Goal: Communication & Community: Answer question/provide support

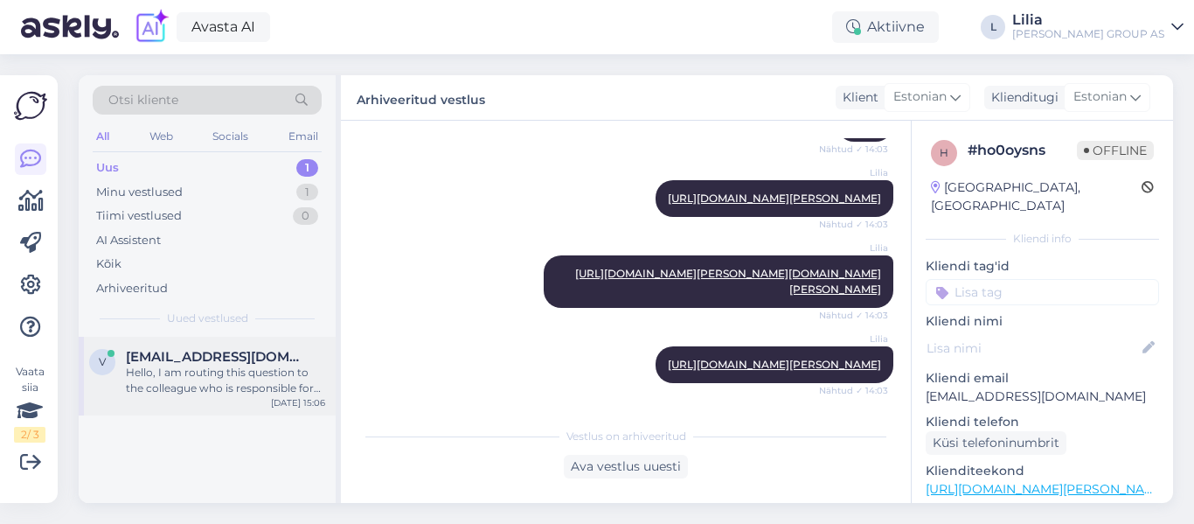
click at [207, 344] on div "v vombat7@gmail.com Hello, I am routing this question to the colleague who is r…" at bounding box center [207, 376] width 257 height 79
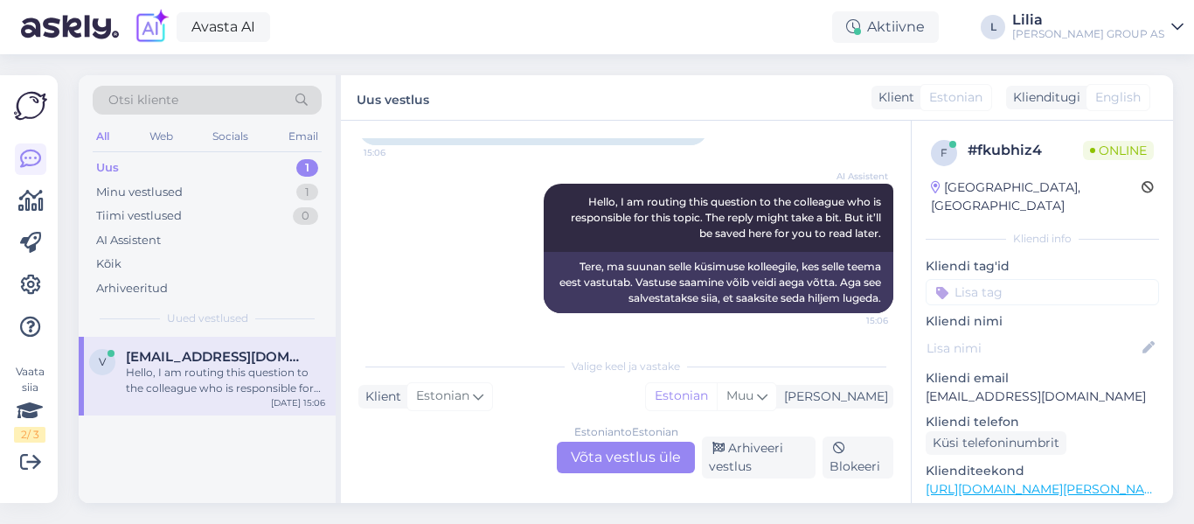
click at [599, 450] on div "Estonian to Estonian Võta vestlus üle" at bounding box center [626, 457] width 138 height 31
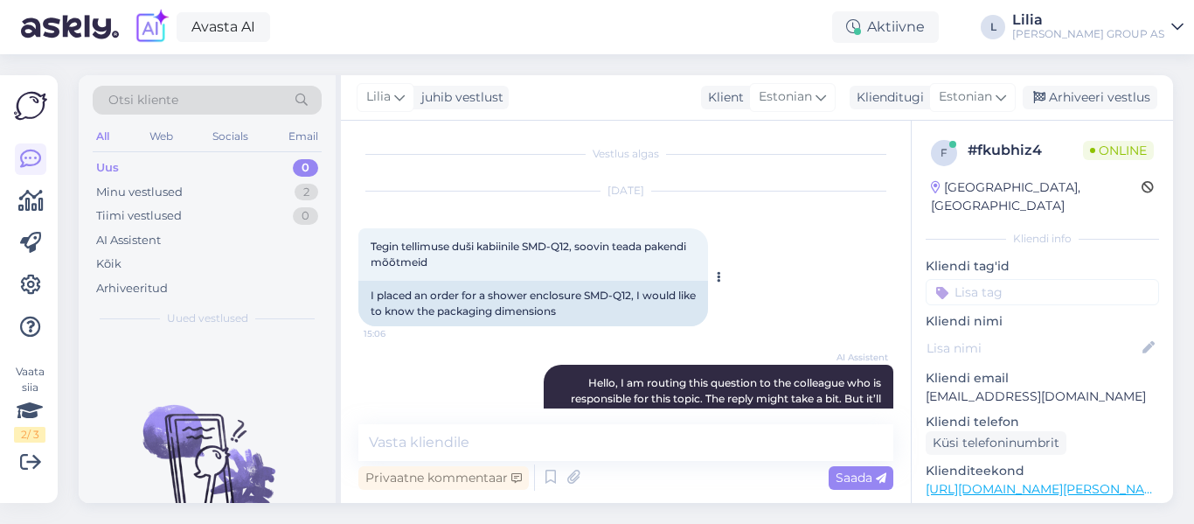
scroll to position [0, 0]
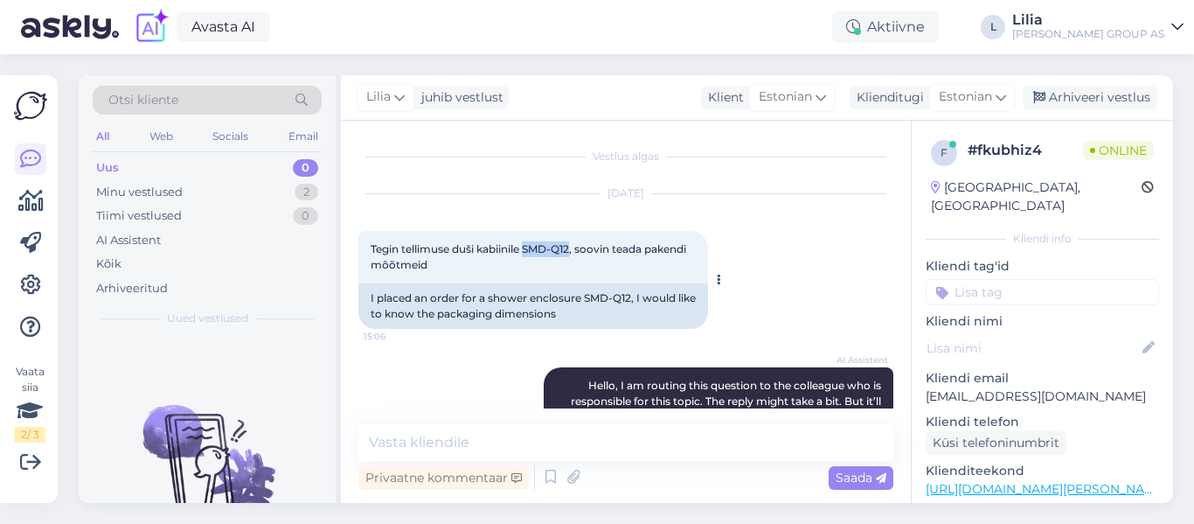
drag, startPoint x: 576, startPoint y: 251, endPoint x: 530, endPoint y: 250, distance: 46.3
click at [530, 250] on span "Tegin tellimuse duši kabiinile SMD-Q12, soovin teada pakendi mõõtmeid" at bounding box center [530, 256] width 318 height 29
copy span "SMD-Q12"
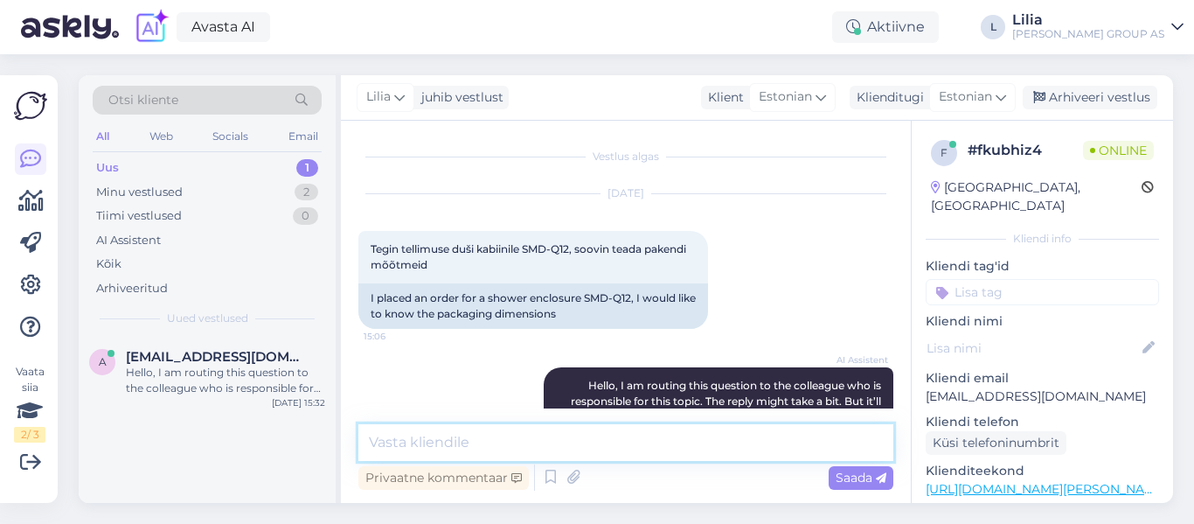
click at [497, 436] on textarea at bounding box center [625, 442] width 535 height 37
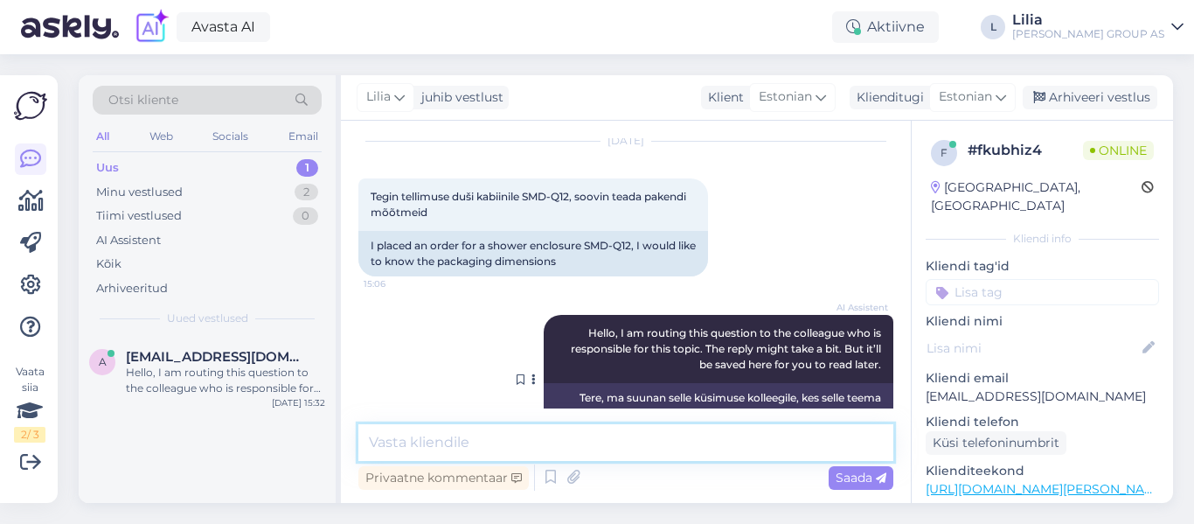
scroll to position [108, 0]
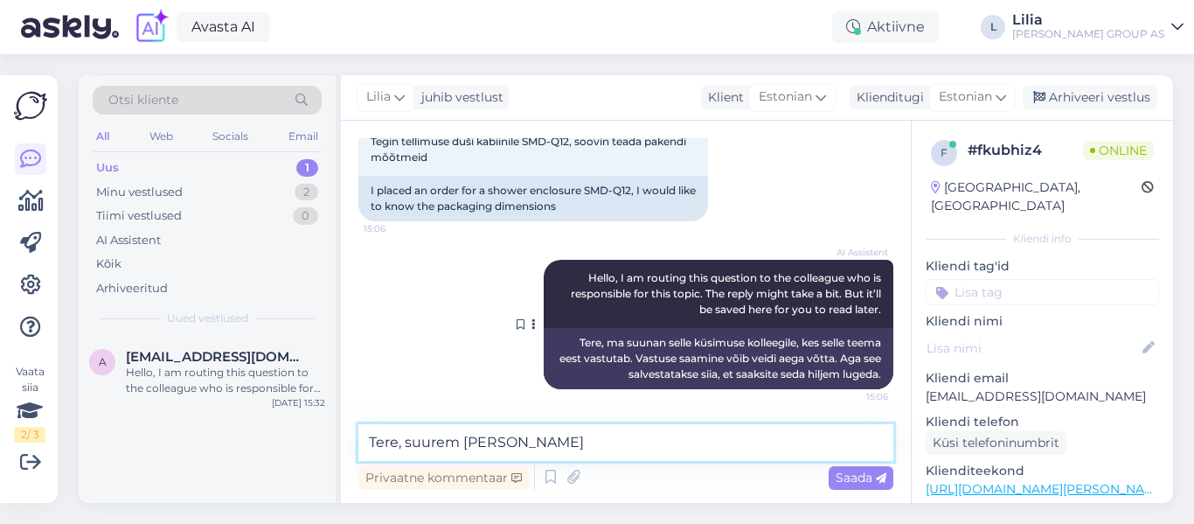
paste textarea "198"
type textarea "Tere, suurem kast 198x93x15"
click at [840, 476] on span "Saada" at bounding box center [861, 478] width 51 height 16
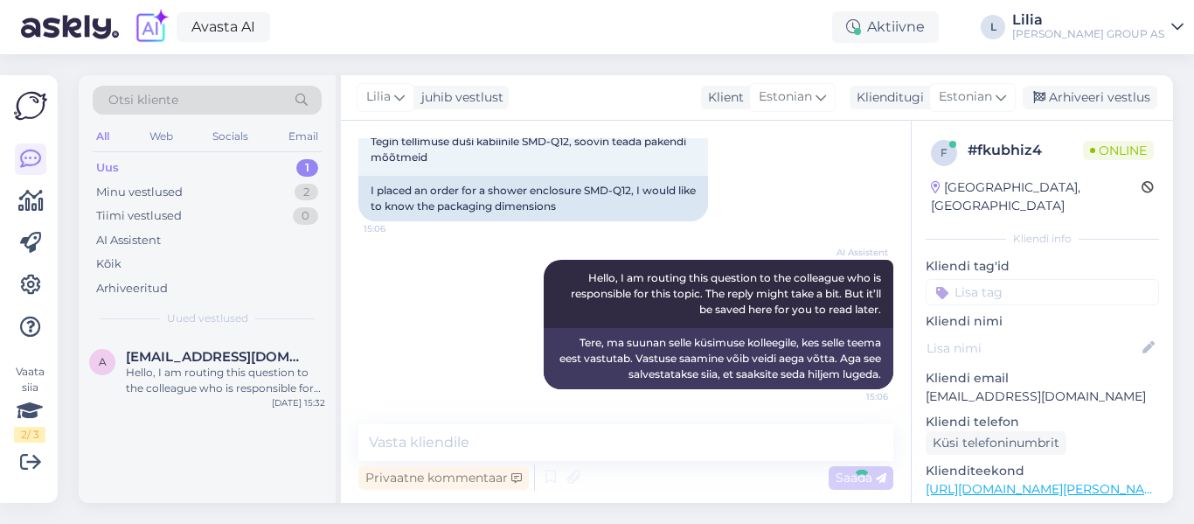
scroll to position [183, 0]
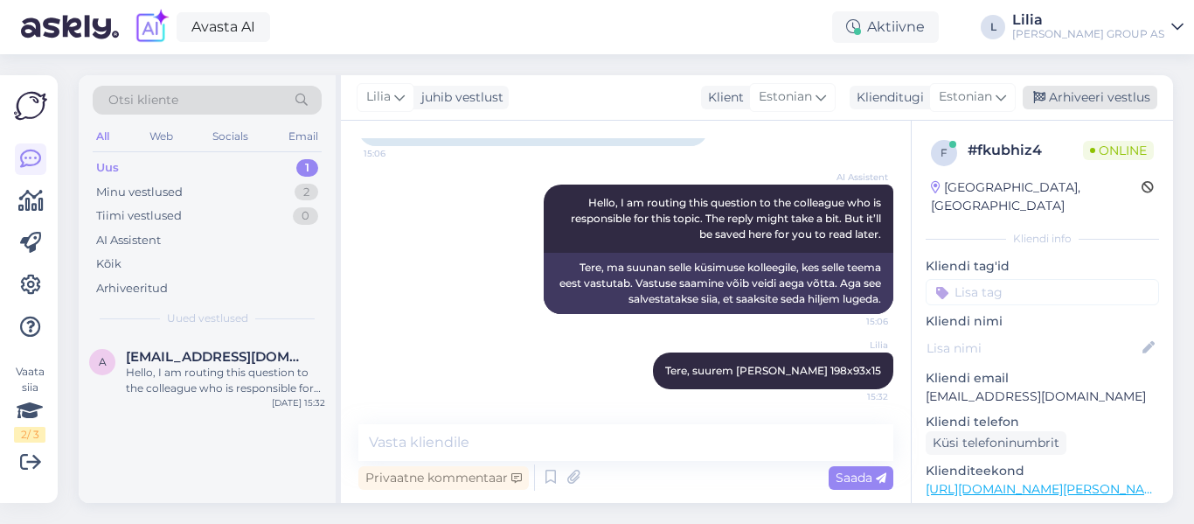
click at [1060, 101] on div "Arhiveeri vestlus" at bounding box center [1090, 98] width 135 height 24
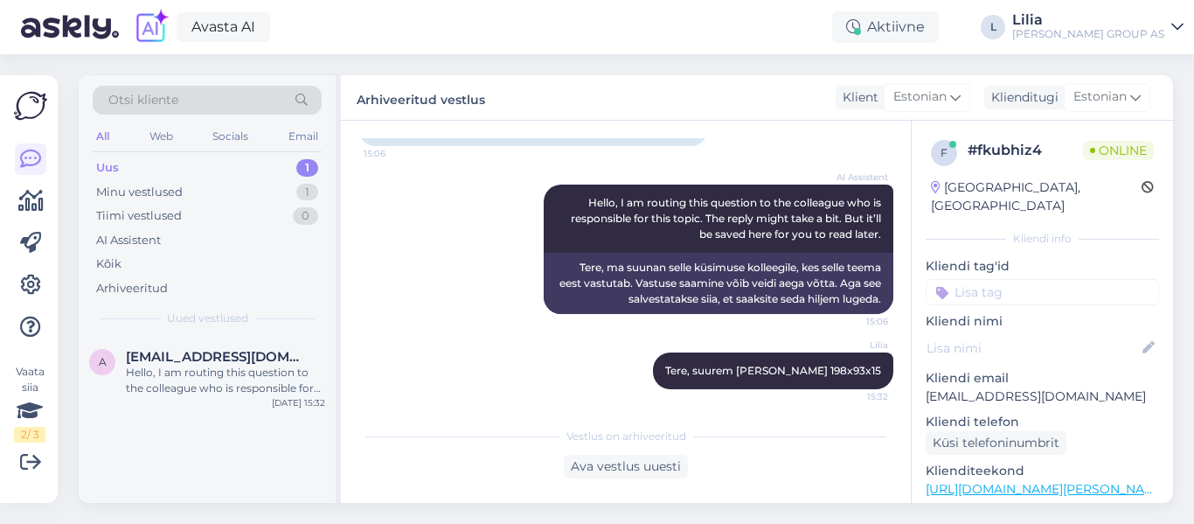
click at [116, 164] on div "Uus" at bounding box center [107, 167] width 23 height 17
click at [191, 344] on div "a andrei.suchkov79@gmail.com Hello, I am routing this question to the colleague…" at bounding box center [207, 376] width 257 height 79
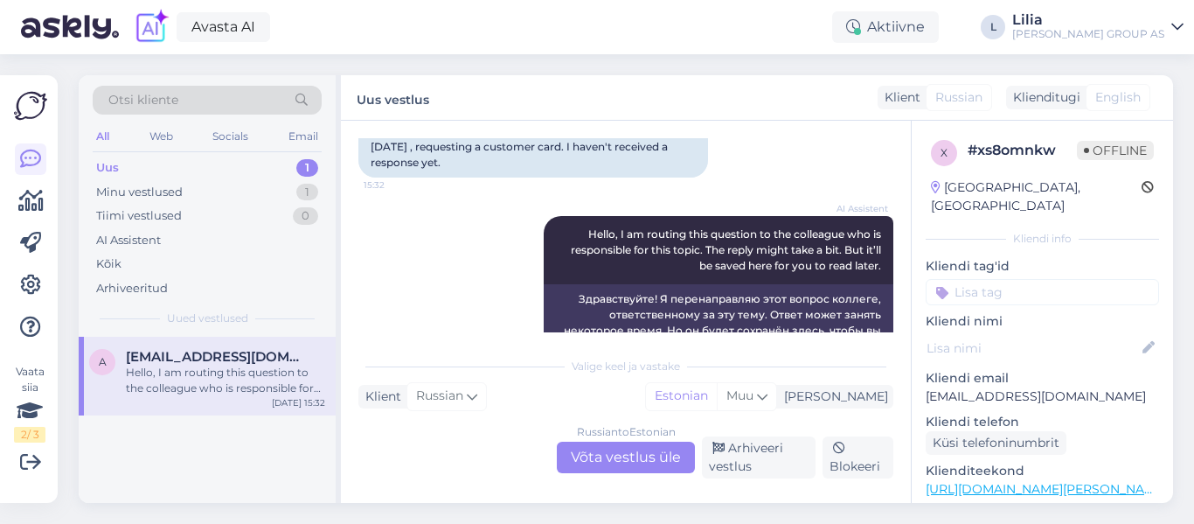
scroll to position [231, 0]
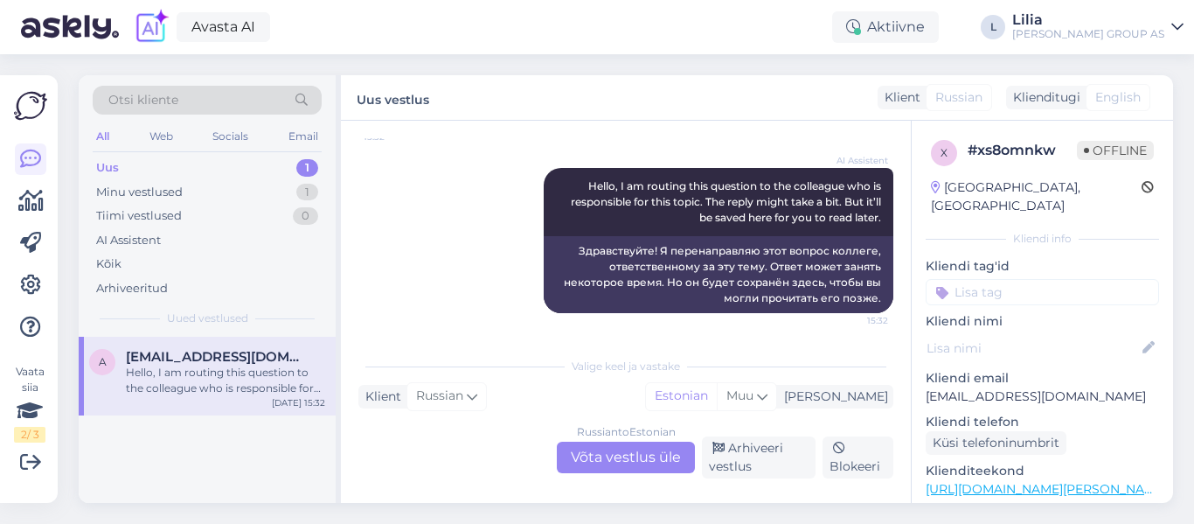
click at [587, 456] on div "Russian to Estonian Võta vestlus üle" at bounding box center [626, 457] width 138 height 31
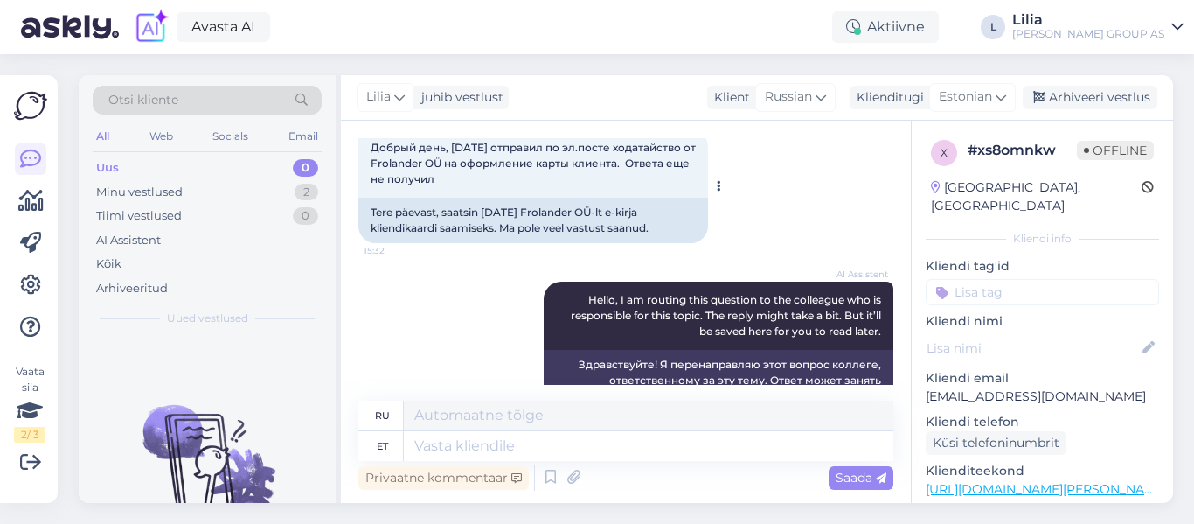
scroll to position [0, 0]
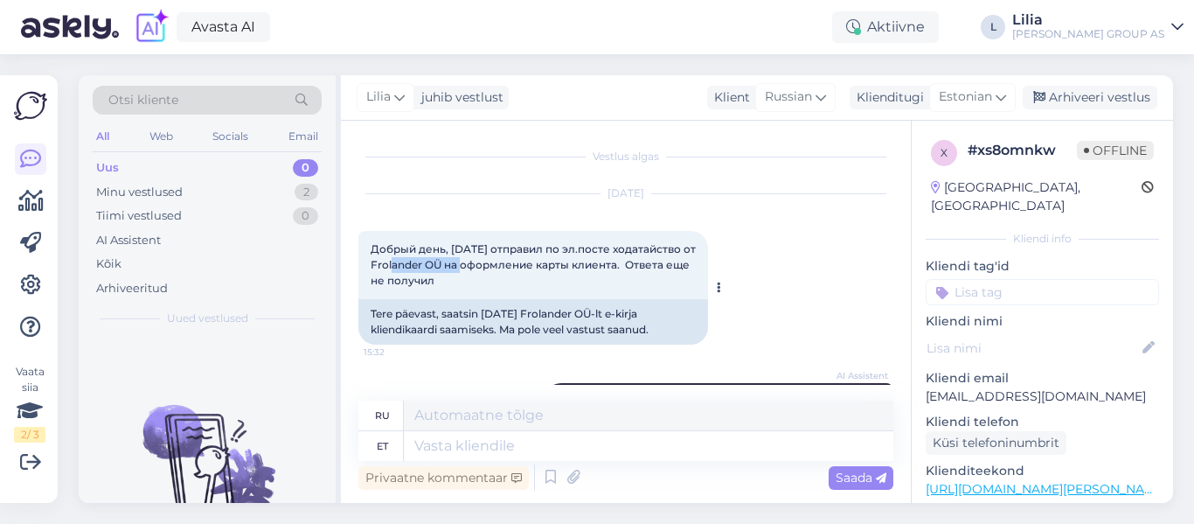
drag, startPoint x: 456, startPoint y: 265, endPoint x: 388, endPoint y: 262, distance: 68.2
click at [388, 262] on span "Добрый день, 12.10.2025 отправил по эл.посте ходатайство от Frolander OÜ на офо…" at bounding box center [535, 264] width 328 height 45
copy span "Frolander OÜ"
click at [757, 292] on div "Oct 14 2025 Добрый день, 12.10.2025 отправил по эл.посте ходатайство от Froland…" at bounding box center [625, 269] width 535 height 189
click at [560, 442] on textarea at bounding box center [649, 446] width 490 height 30
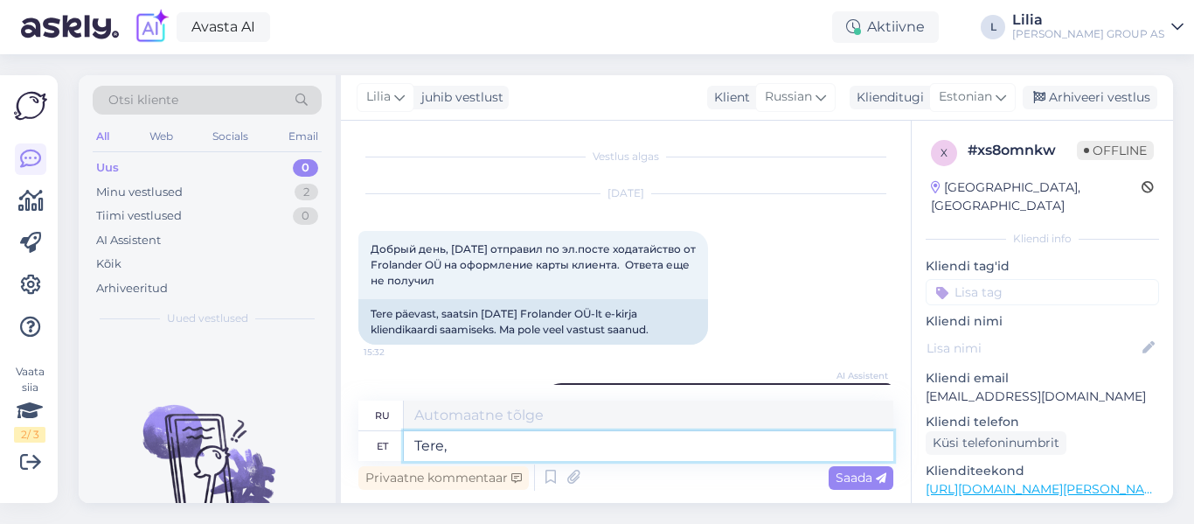
type textarea "Tere, k"
type textarea "Привет,"
type textarea "Tere, kliendikardid"
type textarea "Здравствуйте, карты клиентов"
type textarea "Tere, kliendikardid 2le"
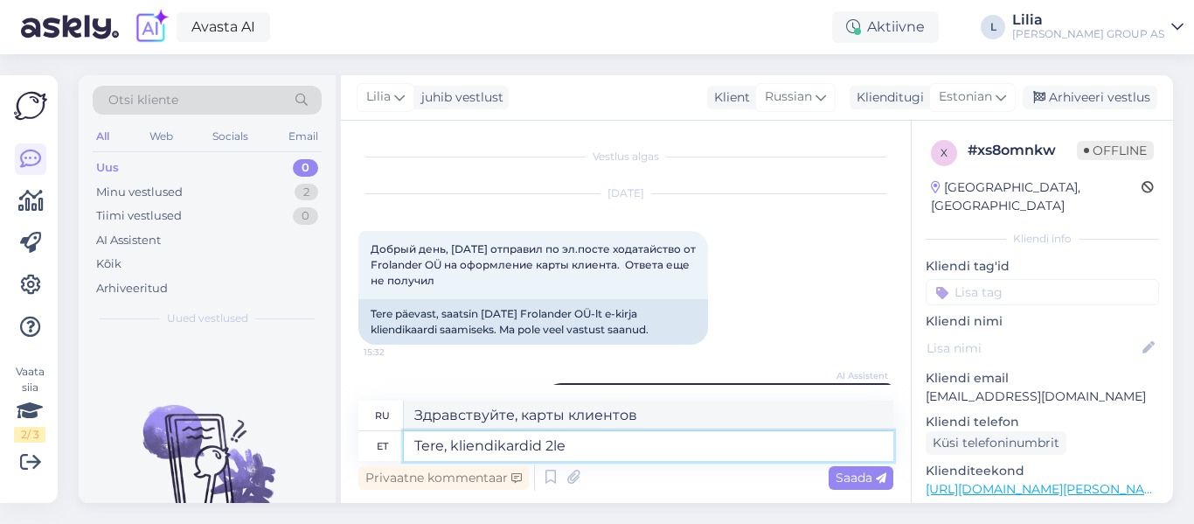
type textarea "Здравствуйте, карты клиентов на 2"
type textarea "Tere, kliendikardid 2le isikule"
type textarea "Здравствуйте, карты клиентов на 2 персоны"
type textarea "Tere, kliendikardid 2le isikule vormistatud"
type textarea "Здравствуйте, карты клиента выпущены на 2 человека."
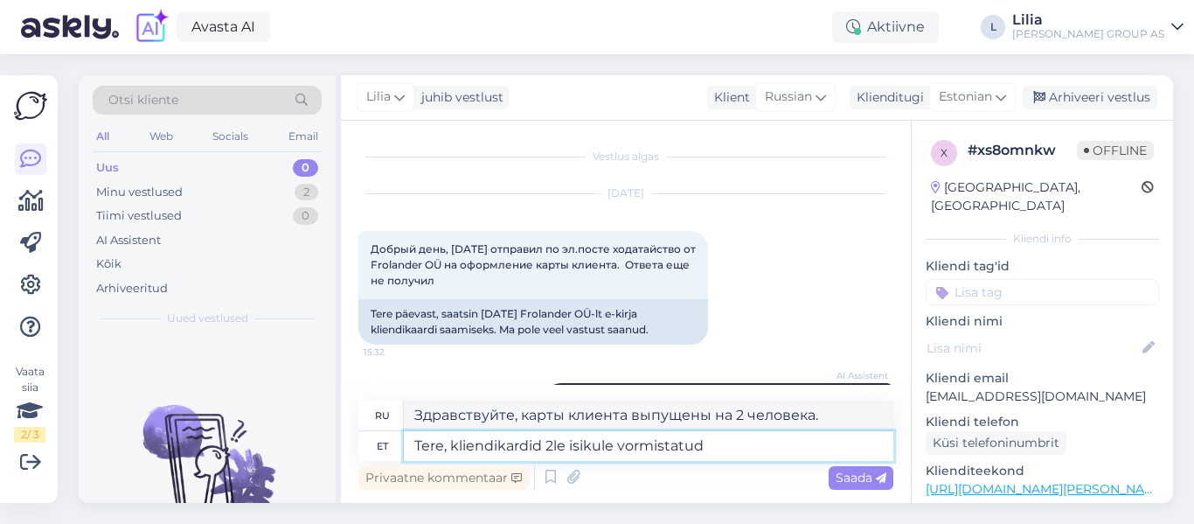
drag, startPoint x: 715, startPoint y: 447, endPoint x: 625, endPoint y: 448, distance: 90.1
click at [621, 446] on textarea "Tere, kliendikardid 2le isikule vormistatud" at bounding box center [649, 446] width 490 height 30
type textarea "Tere, kliendikardid 2le isikule"
type textarea "Здравствуйте, карты клиентов на 2 персоны"
click at [544, 445] on textarea "Tere, kliendikardid 2le isikule" at bounding box center [649, 446] width 490 height 30
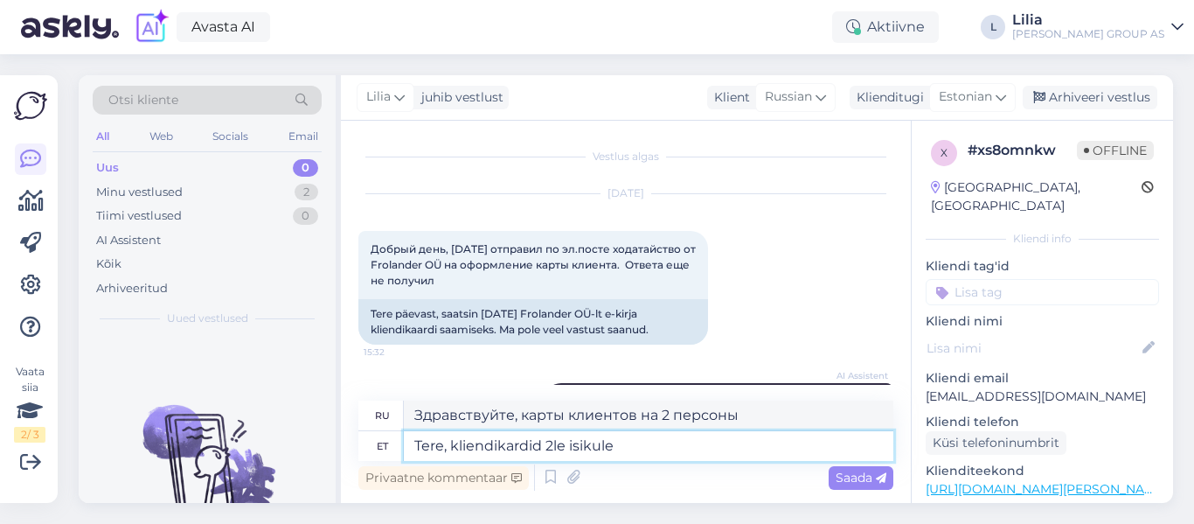
paste textarea "vormistatud"
type textarea "Tere, kliendikardidvormistatud 2le isikule"
type textarea "Здравствуйте, карты клиента выдаются на 2 человека."
drag, startPoint x: 546, startPoint y: 449, endPoint x: 554, endPoint y: 447, distance: 8.9
click at [546, 448] on textarea "Tere, kliendikardidvormistatud 2le isikule" at bounding box center [649, 446] width 490 height 30
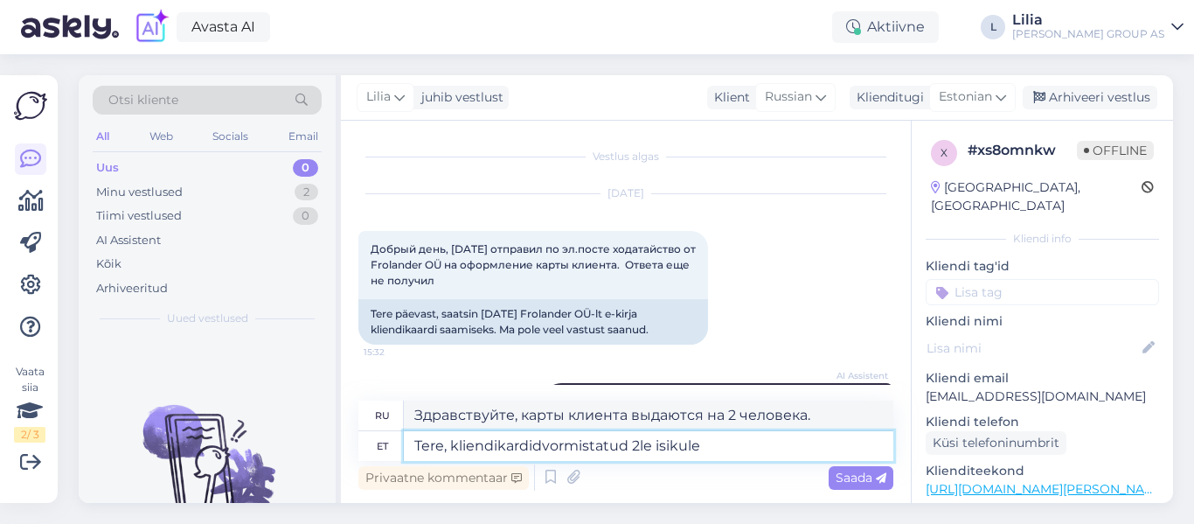
type textarea "Tere, kliendikardid vormistatud 2le isikule"
type textarea "Здравствуйте, карты клиента выпущены на 2 человека."
type textarea "Tere, kliendikardid vormistatud 2le isikule"
click at [872, 475] on span "Saada" at bounding box center [861, 478] width 51 height 16
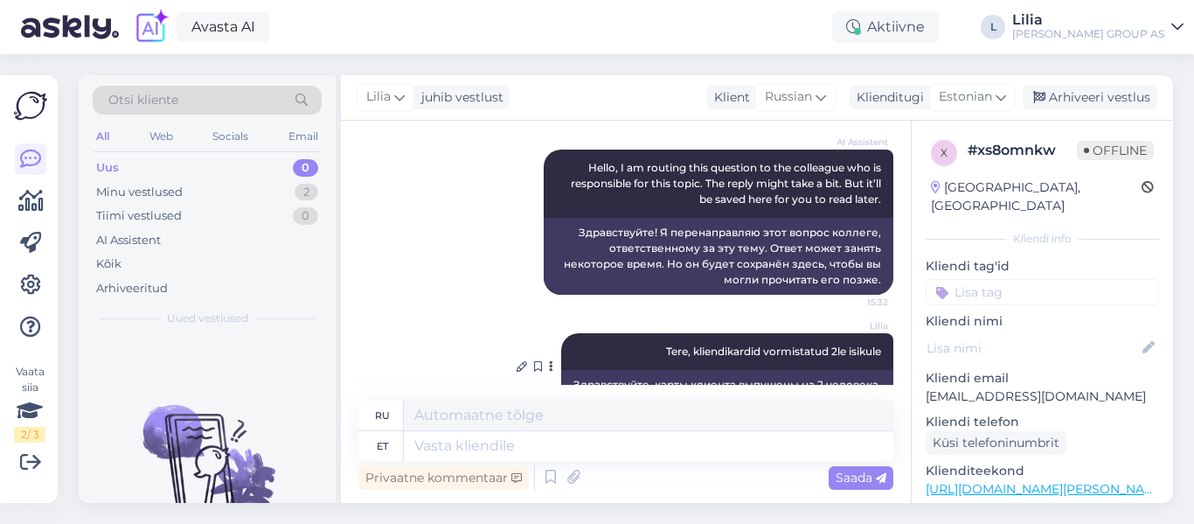
scroll to position [268, 0]
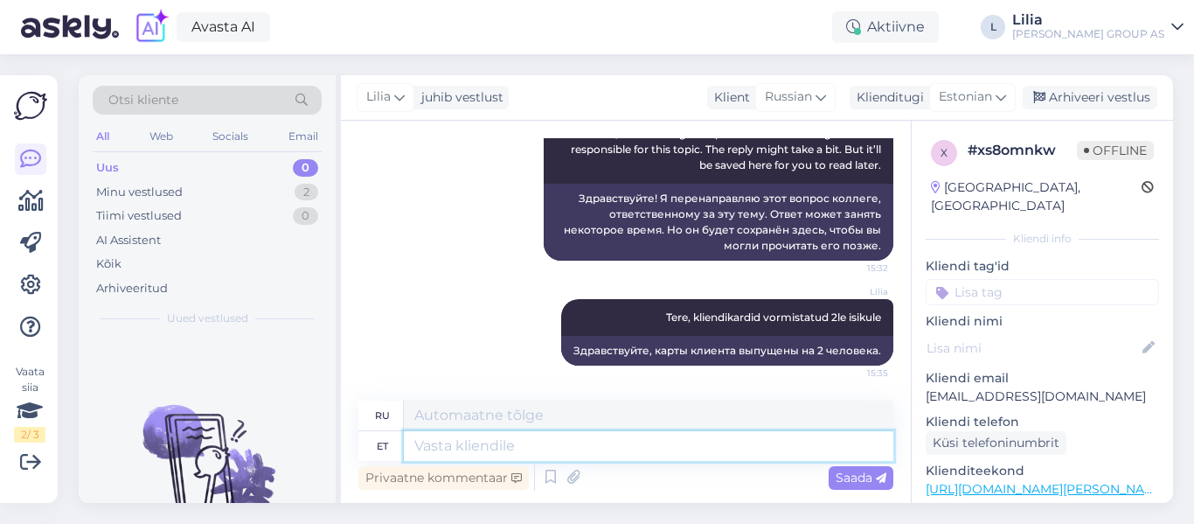
click at [835, 442] on textarea at bounding box center [649, 446] width 490 height 30
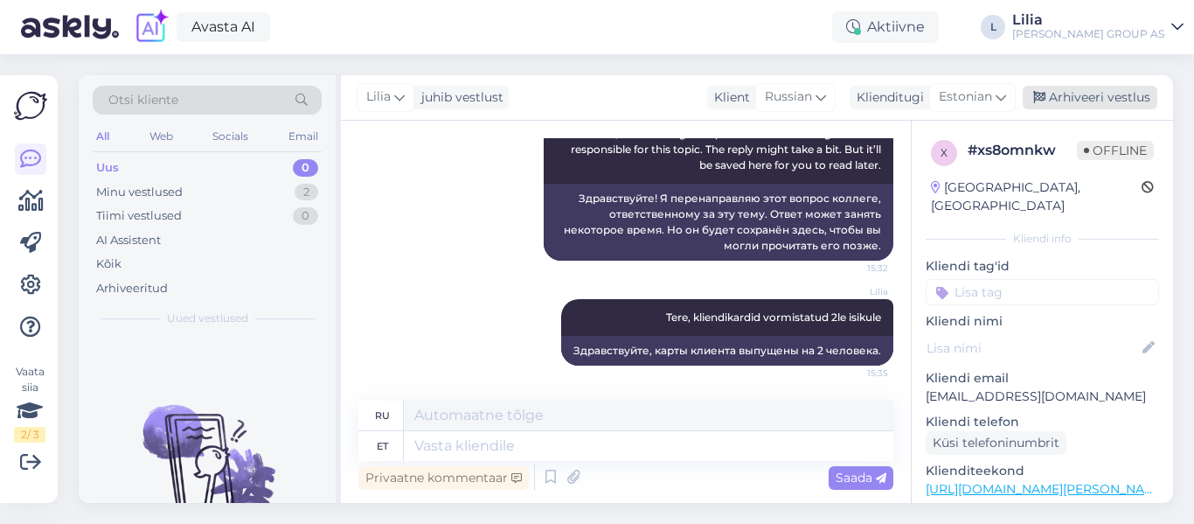
click at [1083, 96] on div "Arhiveeri vestlus" at bounding box center [1090, 98] width 135 height 24
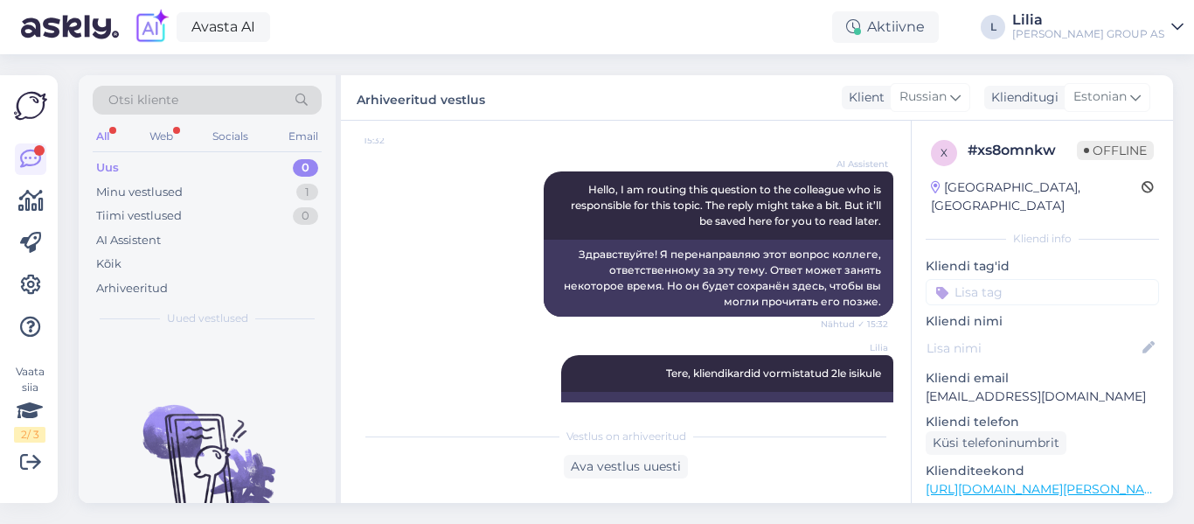
scroll to position [0, 0]
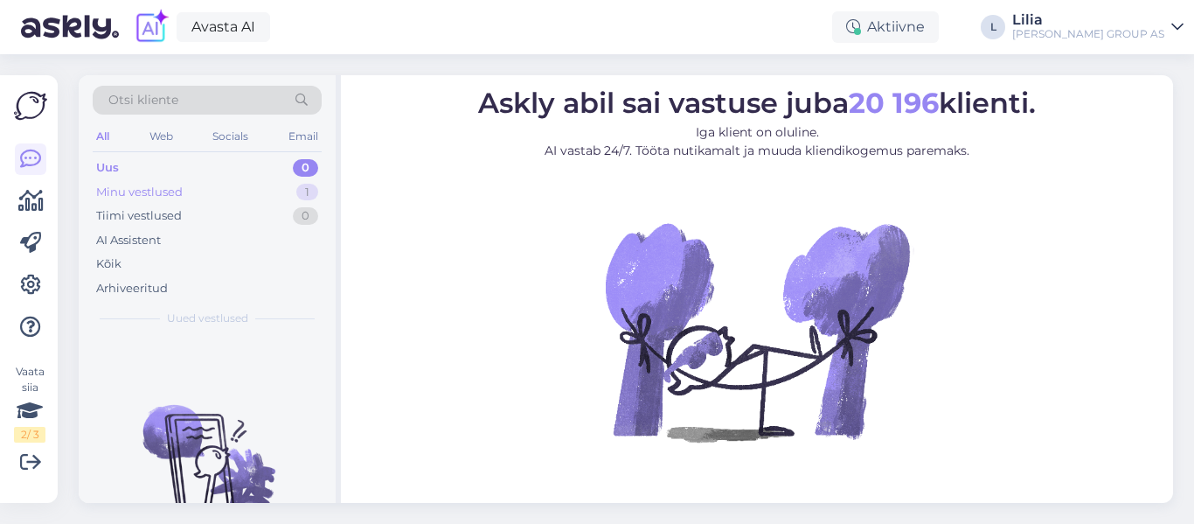
click at [144, 195] on div "Minu vestlused" at bounding box center [139, 192] width 87 height 17
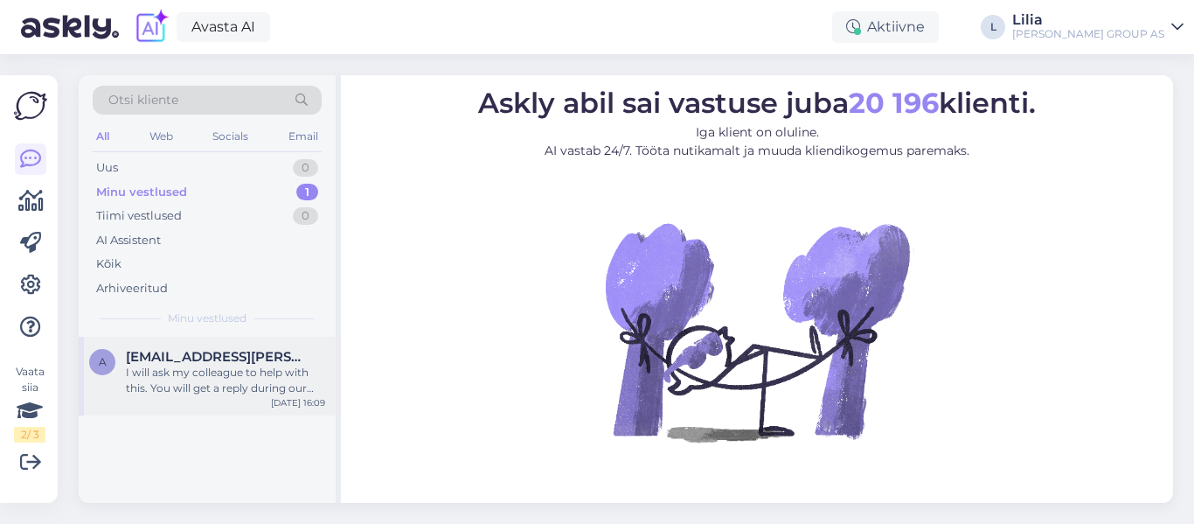
click at [173, 382] on div "I will ask my colleague to help with this. You will get a reply during our work…" at bounding box center [225, 380] width 199 height 31
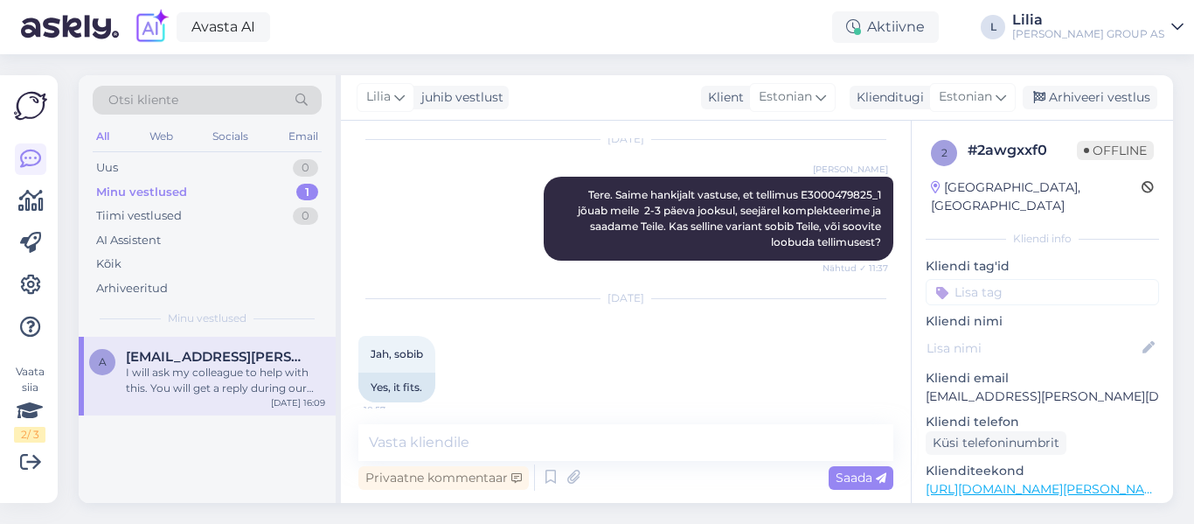
scroll to position [1931, 0]
